Goal: Task Accomplishment & Management: Use online tool/utility

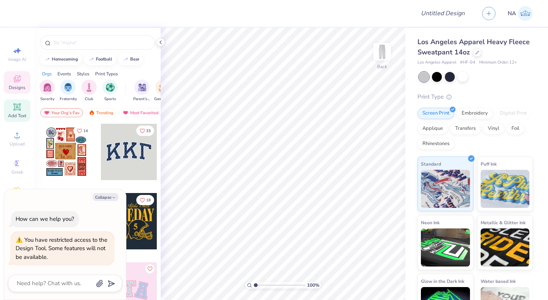
click at [16, 111] on icon at bounding box center [17, 106] width 9 height 9
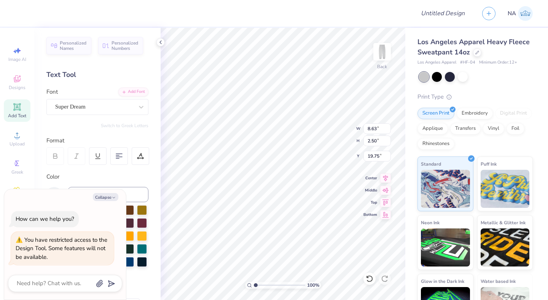
type textarea "x"
type textarea "TEX T"
click at [445, 8] on input "Design Title" at bounding box center [452, 13] width 37 height 15
type textarea "x"
type input "9.29"
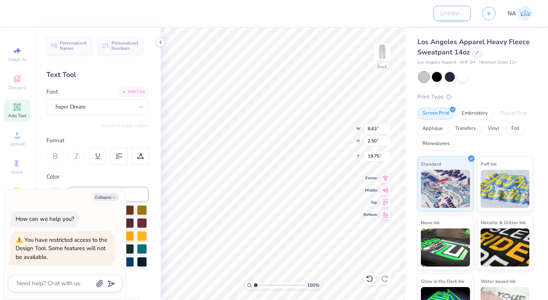
type input "2.45"
type input "19.77"
click at [441, 12] on input "Design Title" at bounding box center [452, 13] width 37 height 15
click at [442, 15] on input "Design Title" at bounding box center [452, 13] width 37 height 15
type textarea "x"
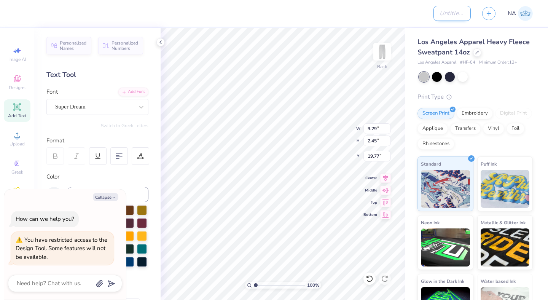
type input "S"
type textarea "x"
type input "Sa"
type textarea "x"
type input "[PERSON_NAME]"
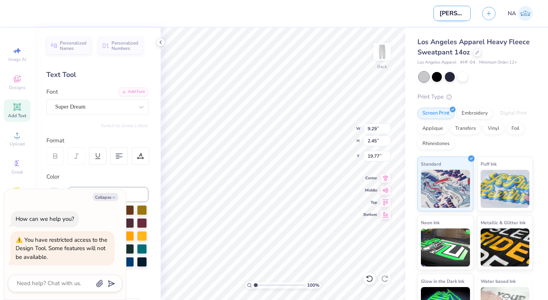
type textarea "x"
type input "Samp"
type textarea "x"
type input "Sampl"
type textarea "x"
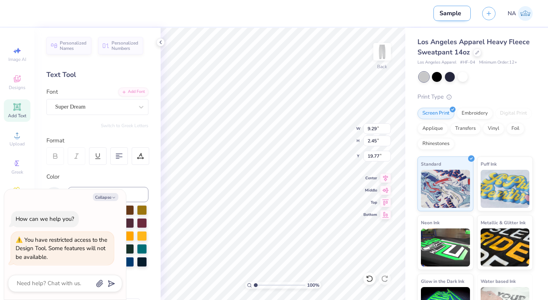
type input "Sample"
click at [480, 38] on span "Los Angeles Apparel Heavy Fleece Sweatpant 14oz" at bounding box center [474, 46] width 112 height 19
click at [476, 51] on icon at bounding box center [478, 52] width 4 height 4
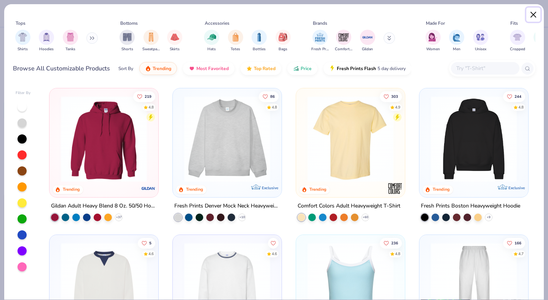
click at [529, 16] on button "Close" at bounding box center [534, 15] width 14 height 14
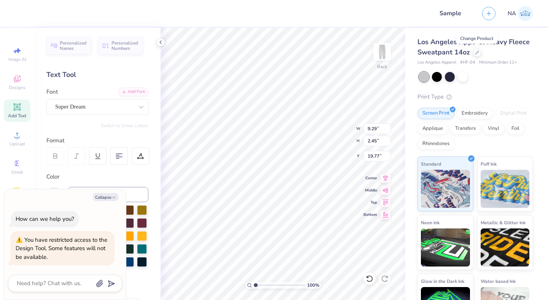
scroll to position [29, 0]
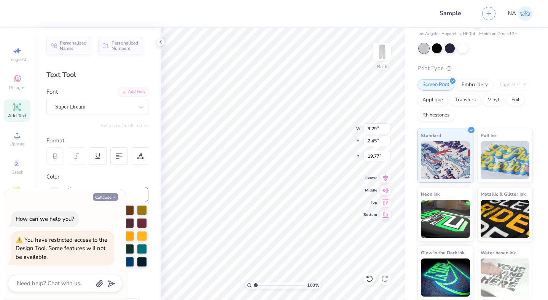
click at [113, 197] on polyline "button" at bounding box center [114, 197] width 2 height 1
type textarea "x"
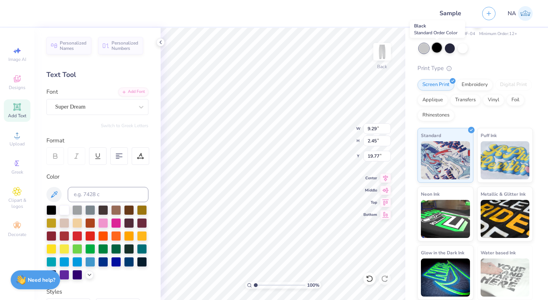
click at [435, 49] on div at bounding box center [437, 48] width 10 height 10
